Goal: Task Accomplishment & Management: Manage account settings

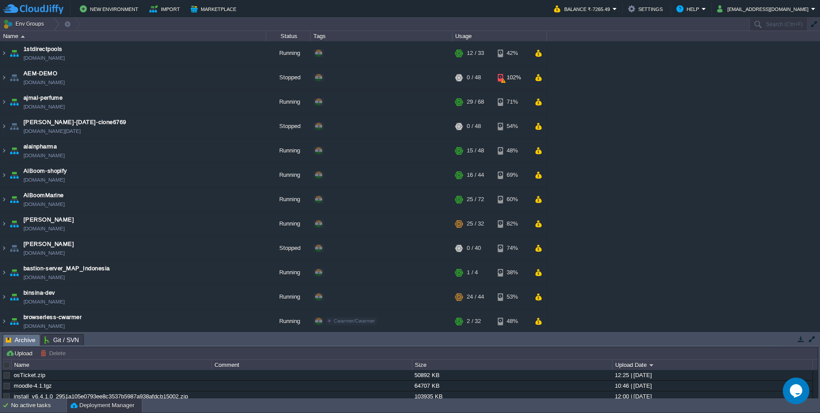
click at [741, 181] on div "1stdirectpools [DOMAIN_NAME] Running + Add to Env Group RAM 34% CPU 2% 12 / 33 …" at bounding box center [410, 186] width 820 height 290
paste input "56431"
click at [642, 90] on div "1stdirectpools [DOMAIN_NAME] Running + Add to Env Group RAM 34% CPU 2% 12 / 33 …" at bounding box center [410, 186] width 820 height 290
paste input "3066"
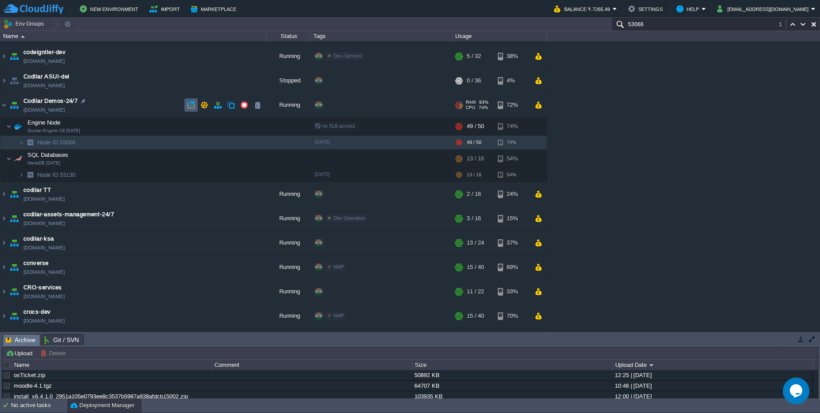
type input "53066"
click at [189, 106] on button "button" at bounding box center [191, 105] width 8 height 8
click at [19, 180] on img at bounding box center [21, 175] width 5 height 14
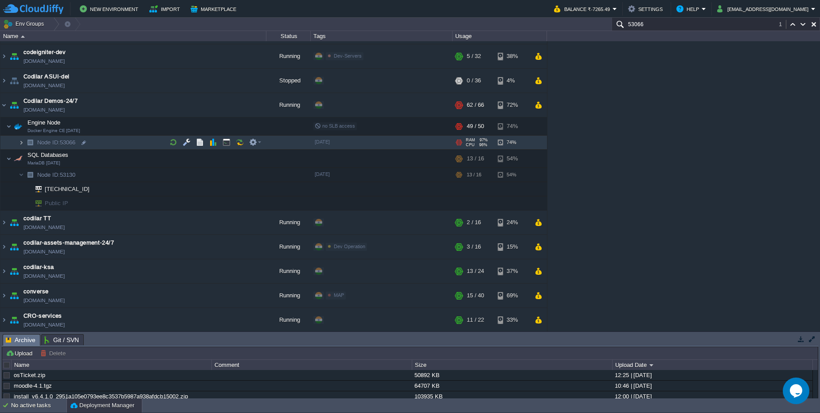
click at [20, 149] on img at bounding box center [21, 143] width 5 height 14
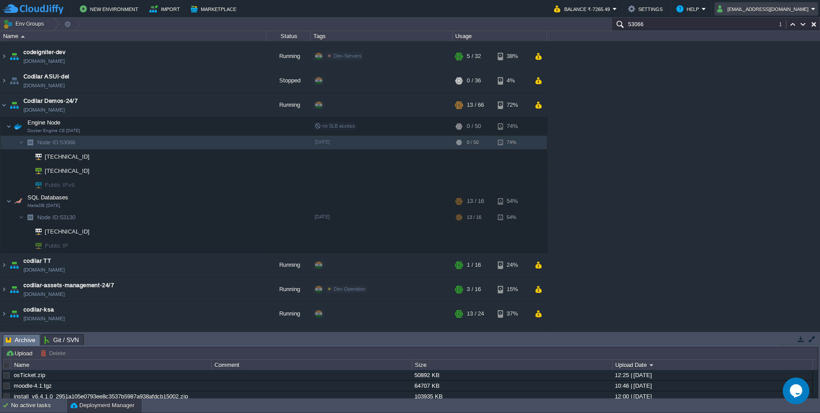
click at [793, 11] on button "[EMAIL_ADDRESS][DOMAIN_NAME]" at bounding box center [764, 9] width 94 height 11
click at [773, 46] on span "Sign out" at bounding box center [766, 46] width 21 height 7
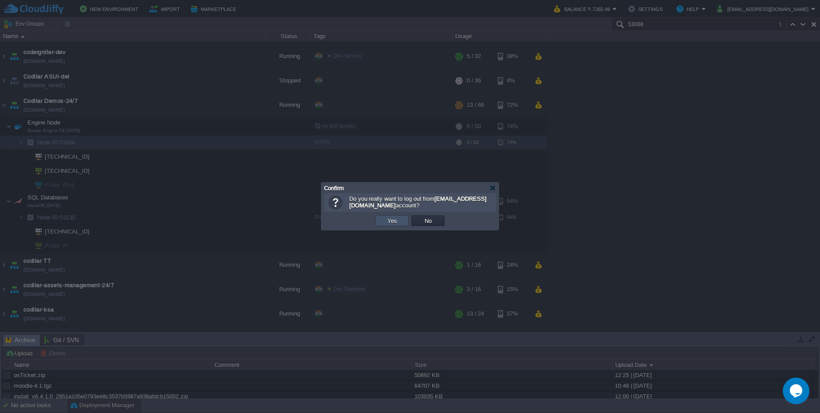
click at [399, 219] on button "Yes" at bounding box center [392, 221] width 15 height 8
